Goal: Find specific page/section: Find specific page/section

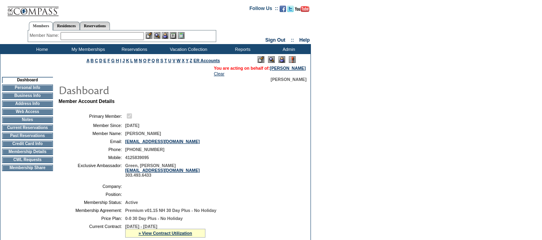
click at [49, 131] on td "Current Reservations" at bounding box center [27, 128] width 51 height 6
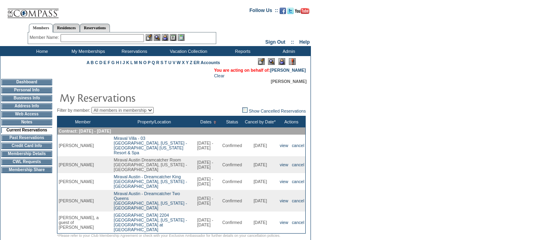
click at [97, 38] on input "text" at bounding box center [102, 38] width 83 height 8
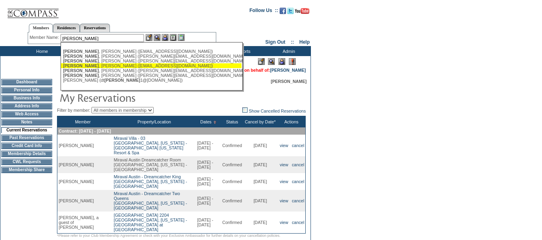
click at [103, 68] on div "[PERSON_NAME] ([EMAIL_ADDRESS][DOMAIN_NAME])" at bounding box center [151, 65] width 176 height 5
type input "[PERSON_NAME] ([EMAIL_ADDRESS][DOMAIN_NAME])"
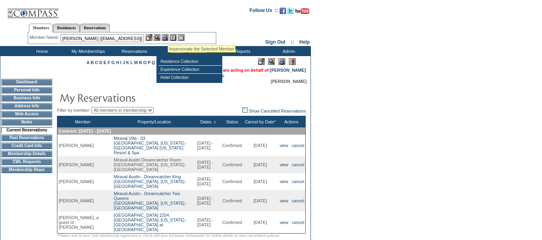
click at [167, 36] on img at bounding box center [165, 37] width 7 height 7
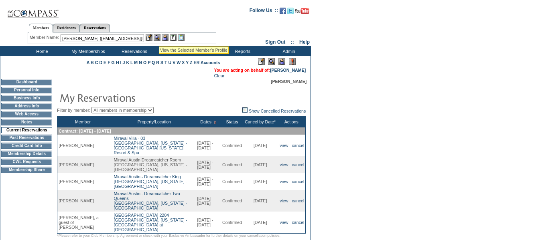
click at [159, 37] on img at bounding box center [157, 37] width 7 height 7
